Goal: Transaction & Acquisition: Purchase product/service

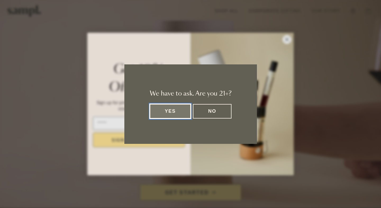
click at [175, 108] on button "Yes" at bounding box center [170, 111] width 41 height 15
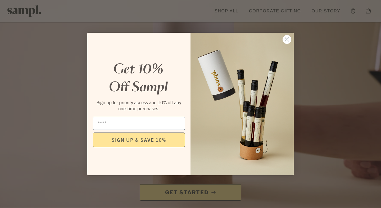
click at [283, 40] on circle "Close dialog" at bounding box center [286, 39] width 9 height 9
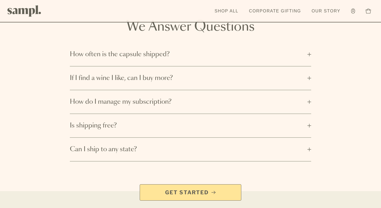
scroll to position [793, 0]
click at [154, 97] on span "How do I manage my subscription?" at bounding box center [187, 101] width 234 height 8
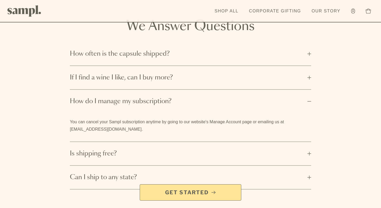
click at [160, 50] on span "How often is the capsule shipped?" at bounding box center [187, 54] width 234 height 8
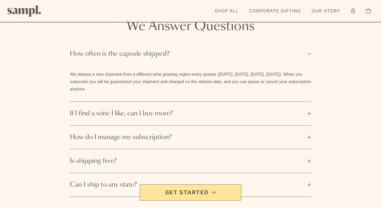
click at [152, 109] on span "If I find a wine I like, can I buy more?" at bounding box center [187, 113] width 234 height 8
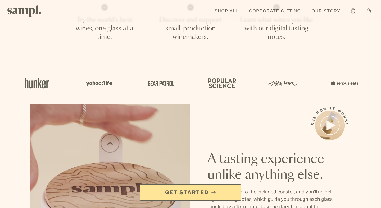
scroll to position [215, 0]
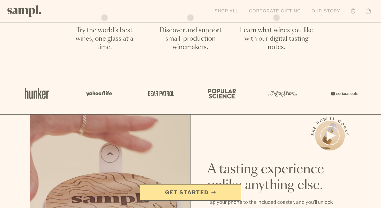
click at [226, 12] on link "Shop All" at bounding box center [226, 11] width 29 height 12
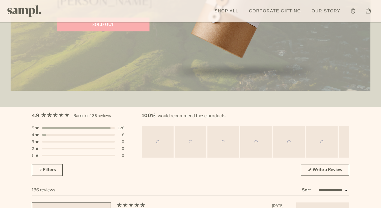
scroll to position [1400, 0]
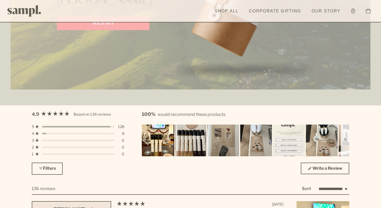
click at [158, 132] on img "Carousel of customer-uploaded media. Press left and right arrows to navigate. P…" at bounding box center [157, 140] width 33 height 33
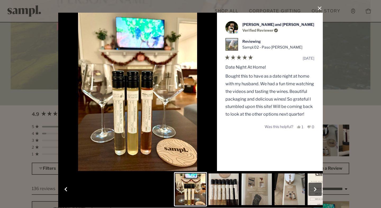
click at [337, 103] on div "User Media and Reviews Gallery CA [PERSON_NAME] and [PERSON_NAME] Verified Revi…" at bounding box center [190, 104] width 381 height 208
